Goal: Transaction & Acquisition: Subscribe to service/newsletter

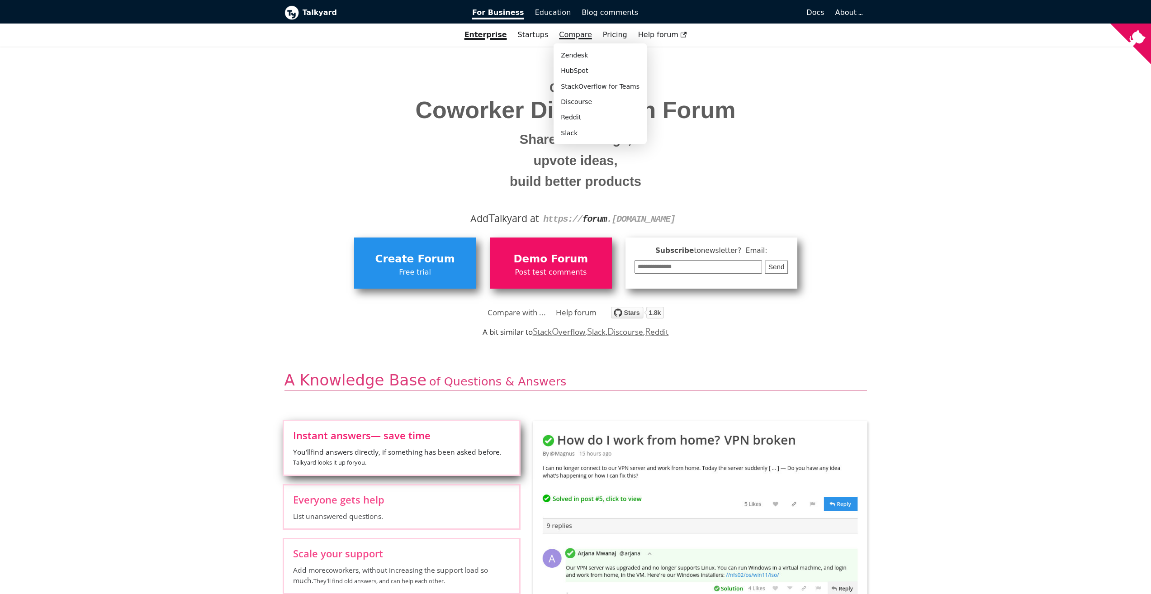
click at [580, 31] on link "Compare" at bounding box center [575, 34] width 33 height 9
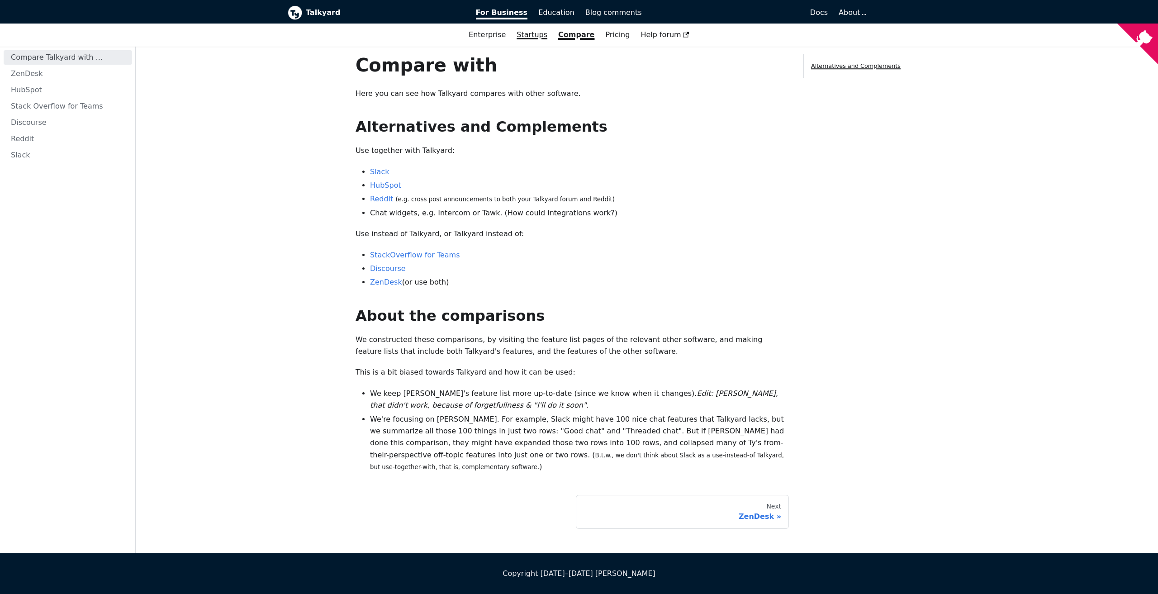
click at [529, 35] on link "Startups" at bounding box center [532, 34] width 42 height 15
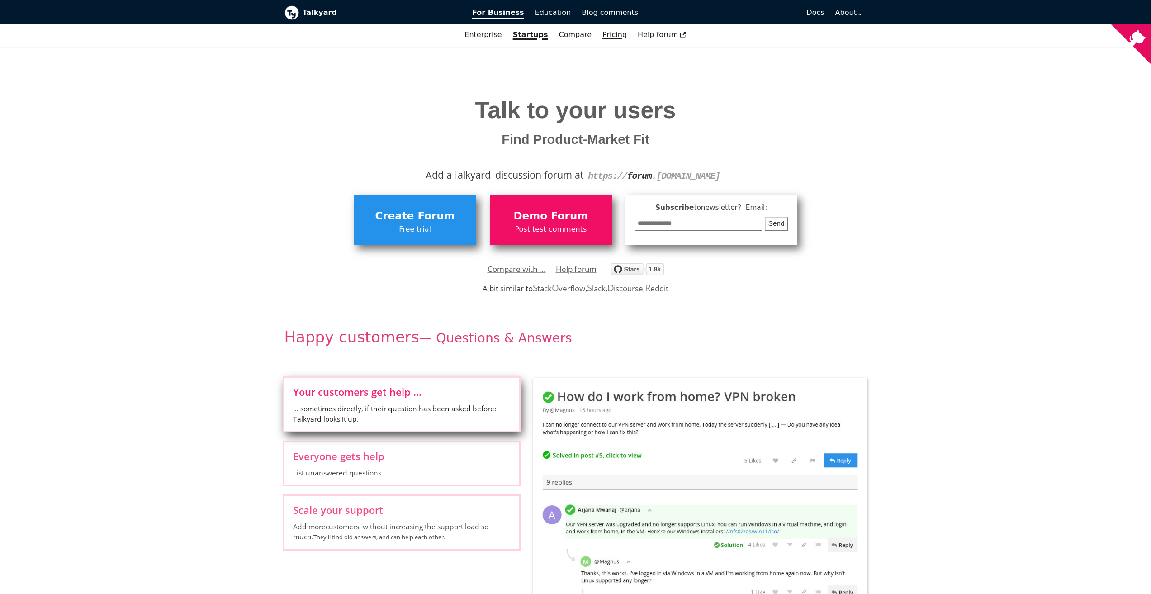
click at [611, 33] on link "Pricing" at bounding box center [614, 34] width 35 height 15
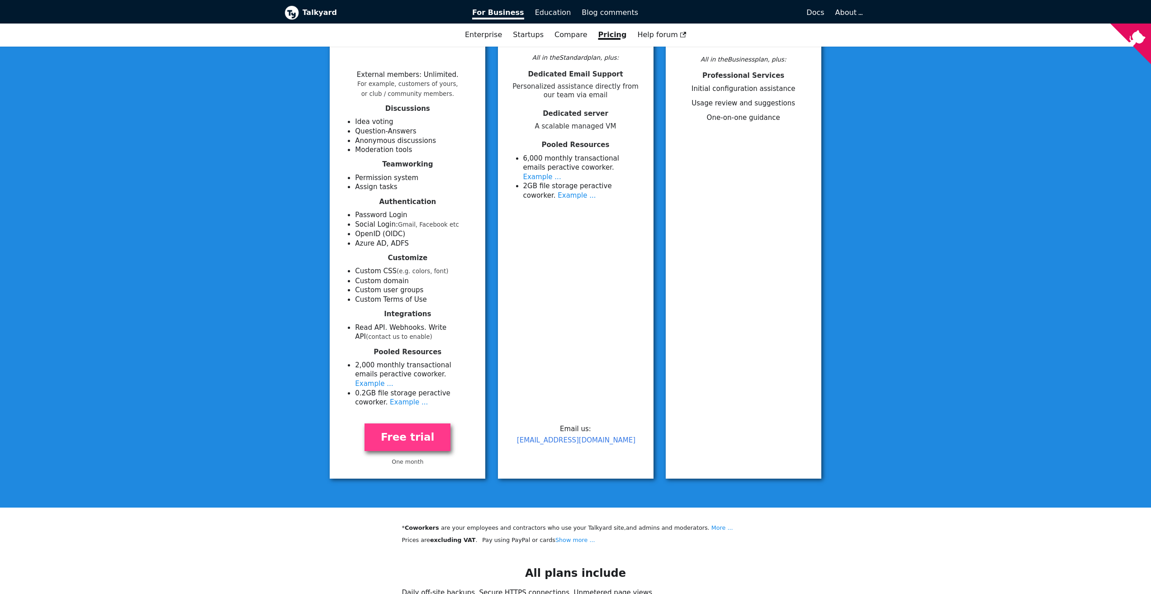
scroll to position [226, 0]
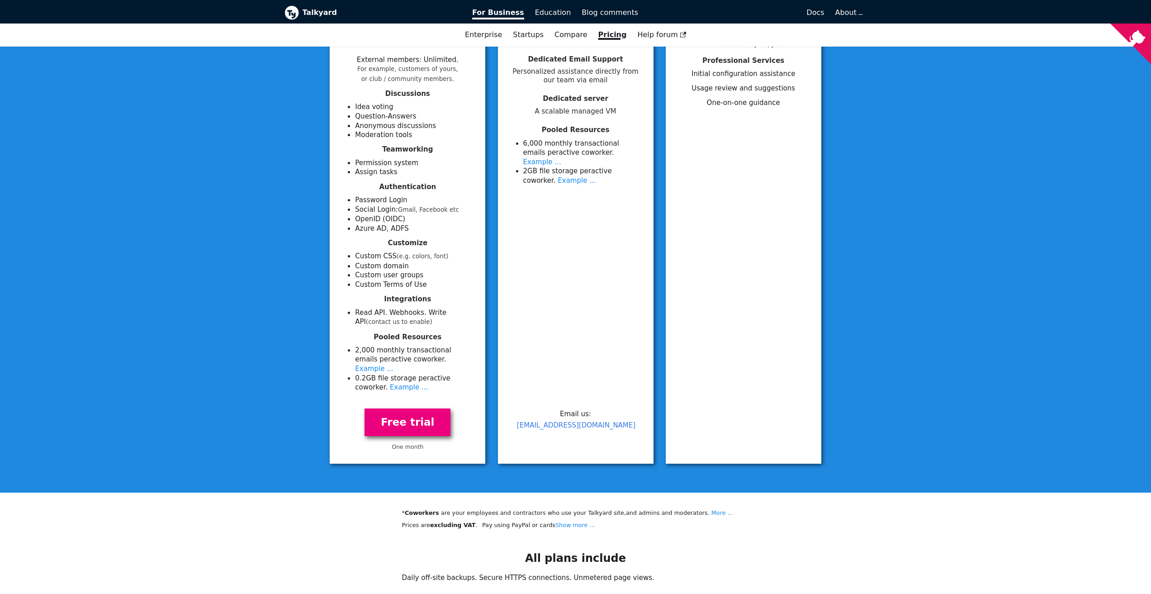
click at [416, 408] on link "Free trial" at bounding box center [407, 422] width 86 height 28
